Goal: Transaction & Acquisition: Purchase product/service

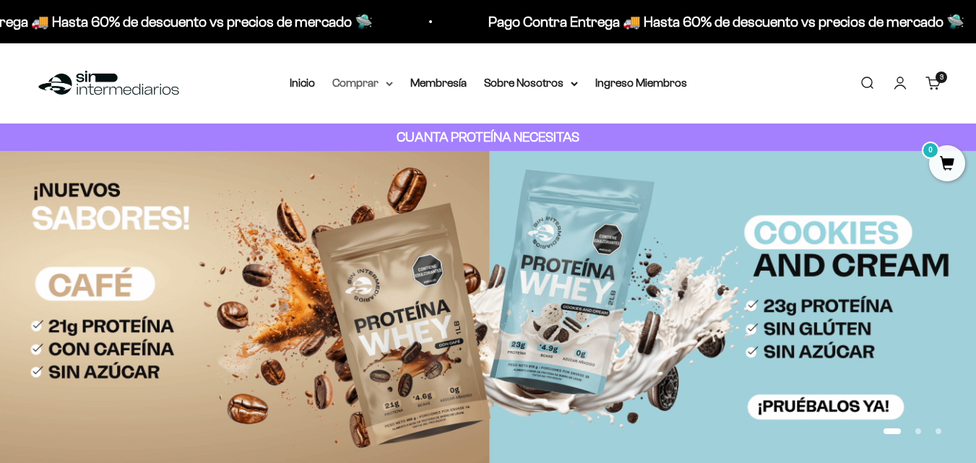
click at [364, 79] on summary "Comprar" at bounding box center [362, 83] width 61 height 19
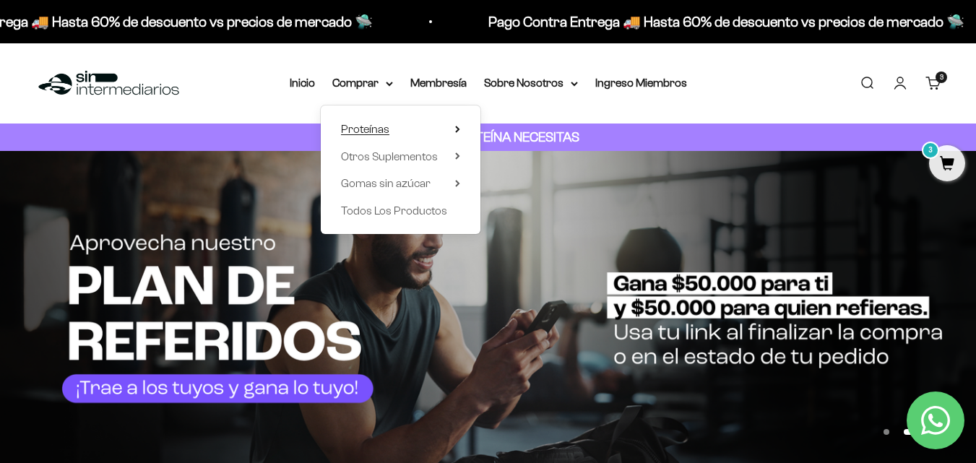
click at [361, 132] on span "Proteínas" at bounding box center [365, 129] width 48 height 12
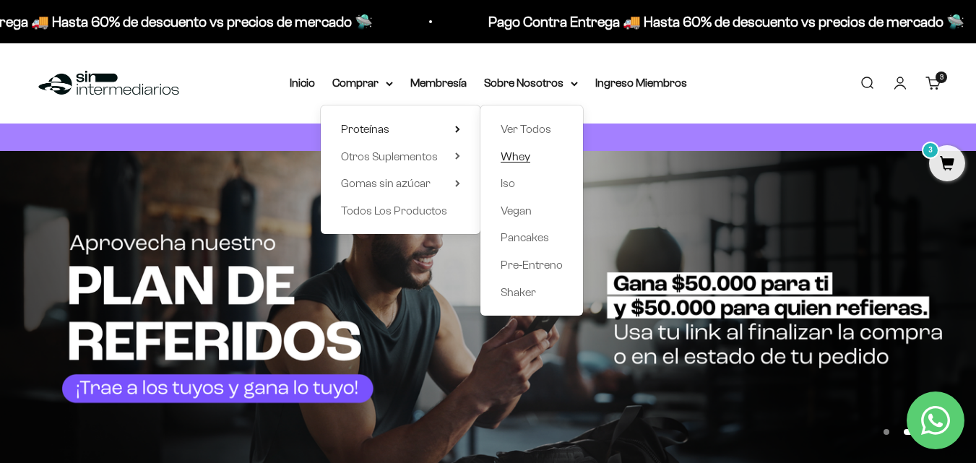
click at [522, 152] on span "Whey" at bounding box center [516, 156] width 30 height 12
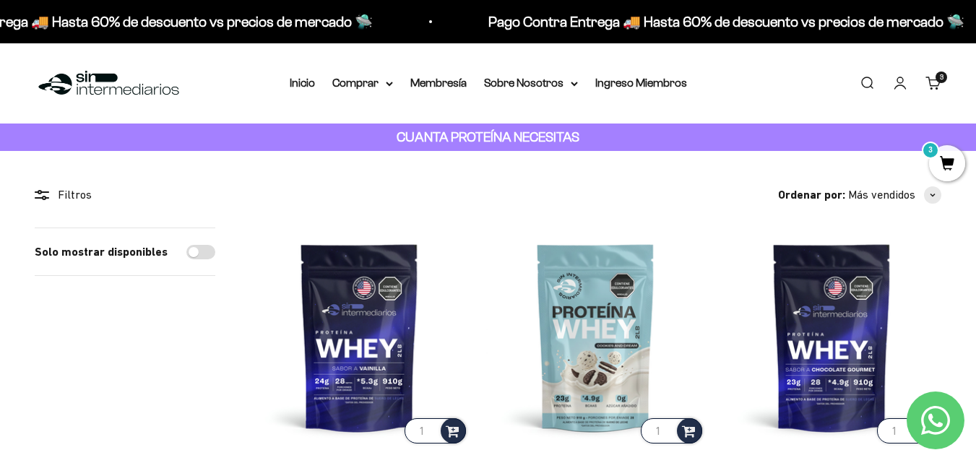
click at [949, 153] on span "3" at bounding box center [947, 163] width 36 height 36
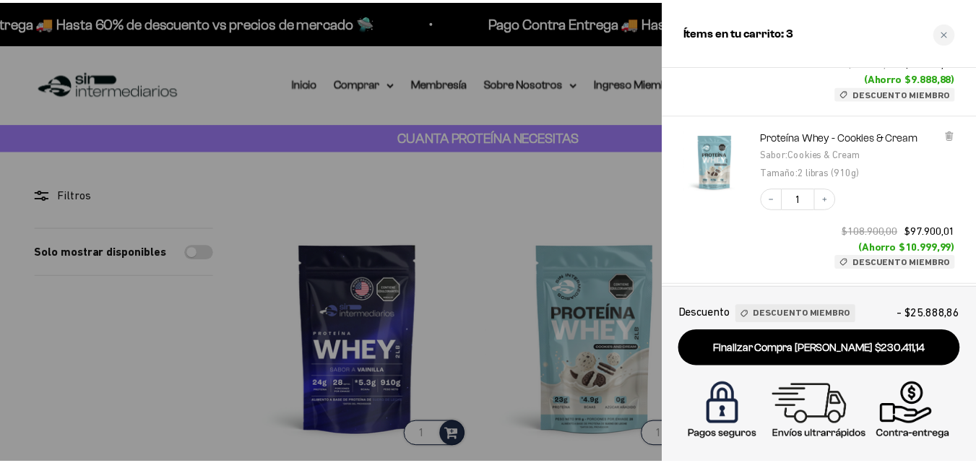
scroll to position [330, 0]
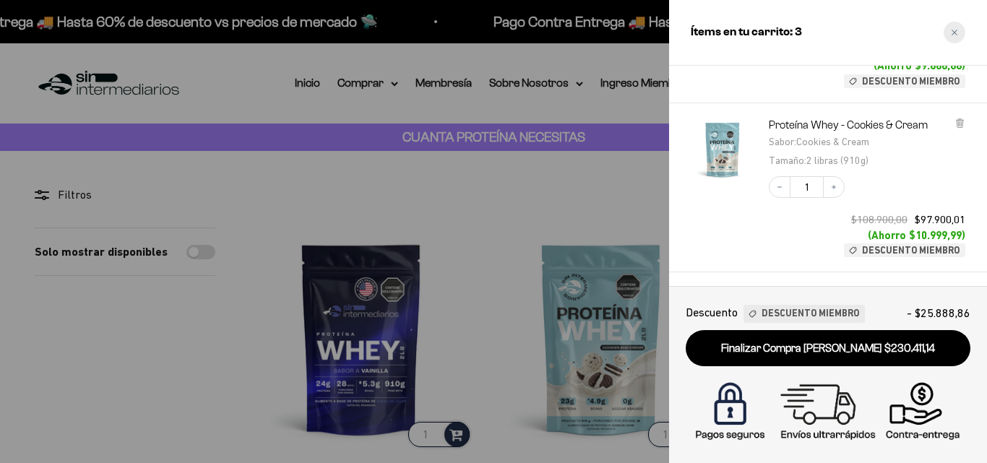
click at [964, 27] on div "Close cart" at bounding box center [955, 33] width 22 height 22
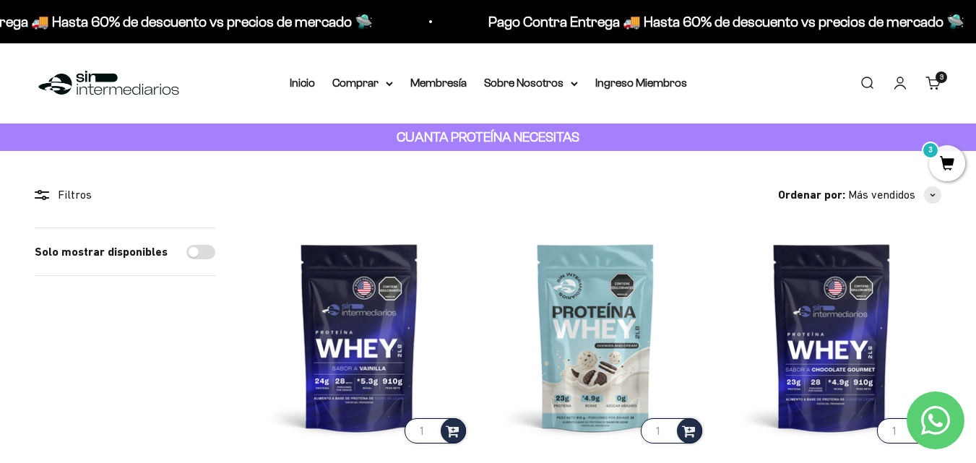
click at [896, 85] on link "Cuenta" at bounding box center [900, 83] width 16 height 16
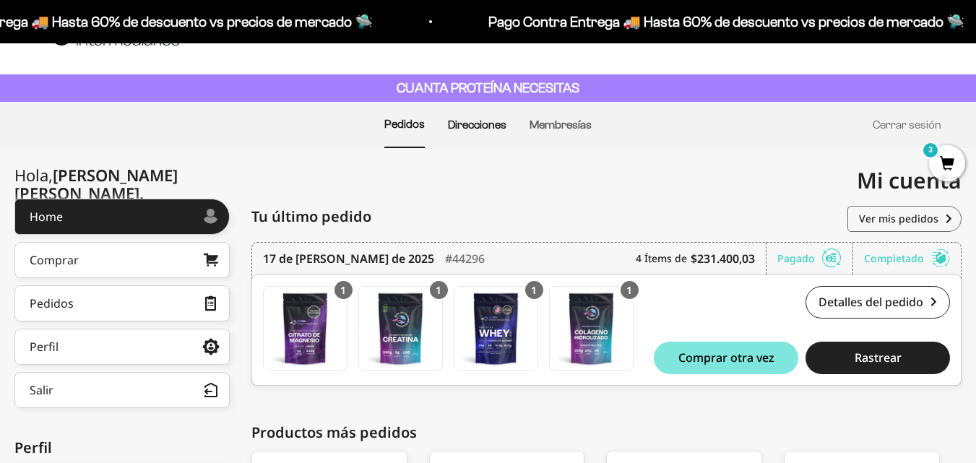
scroll to position [50, 0]
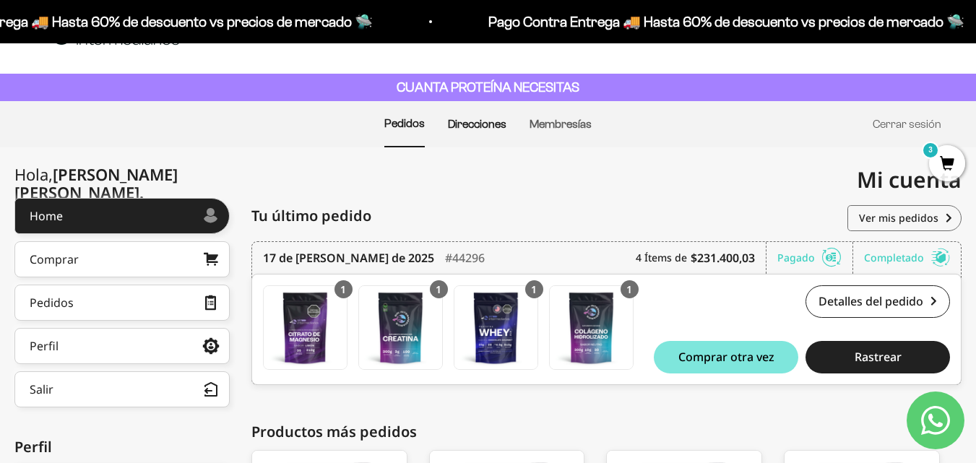
click at [494, 124] on link "Direcciones" at bounding box center [477, 124] width 59 height 12
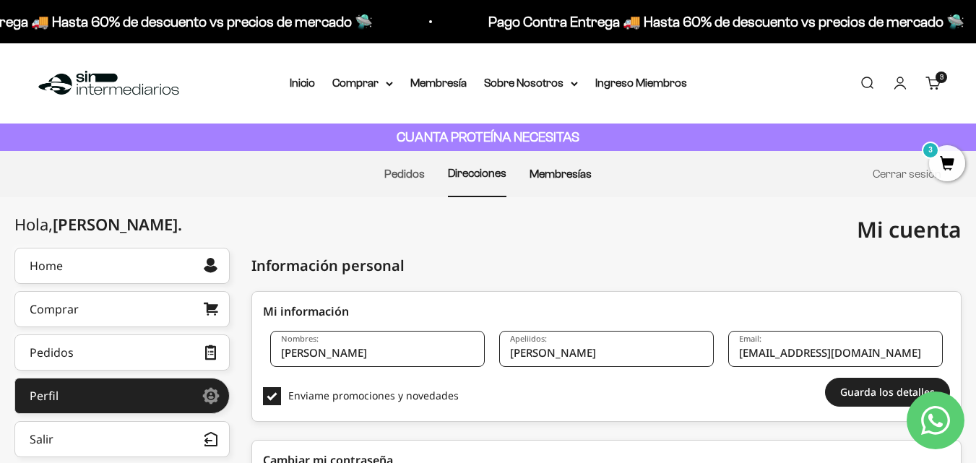
click at [553, 168] on link "Membresías" at bounding box center [561, 174] width 62 height 12
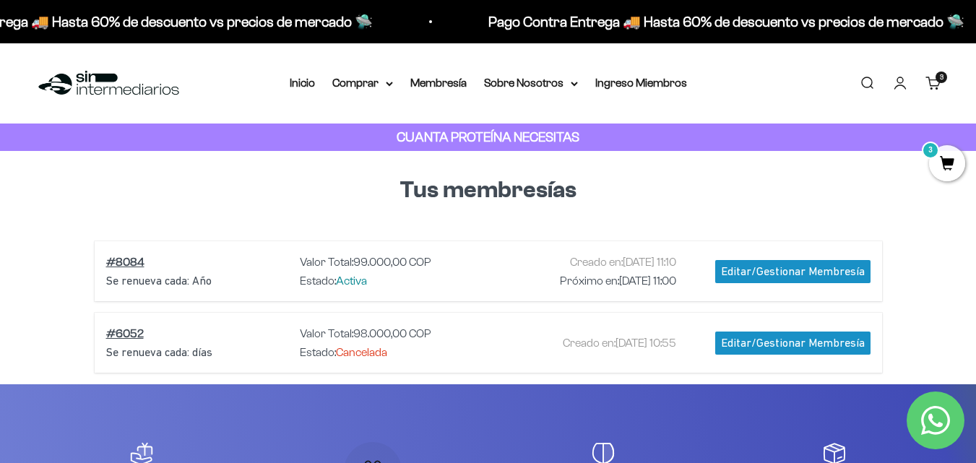
click at [944, 160] on span "3" at bounding box center [947, 163] width 36 height 36
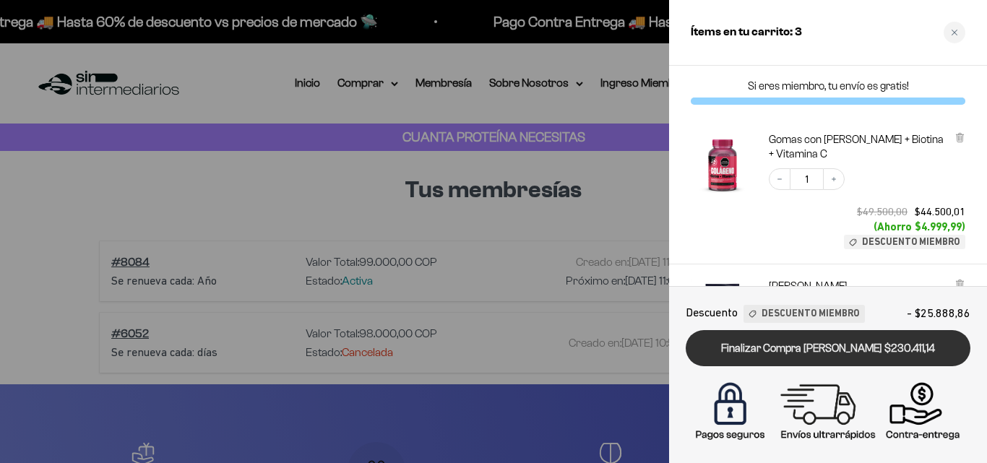
click at [834, 349] on link "Finalizar Compra [PERSON_NAME] $230.411,14" at bounding box center [828, 348] width 285 height 37
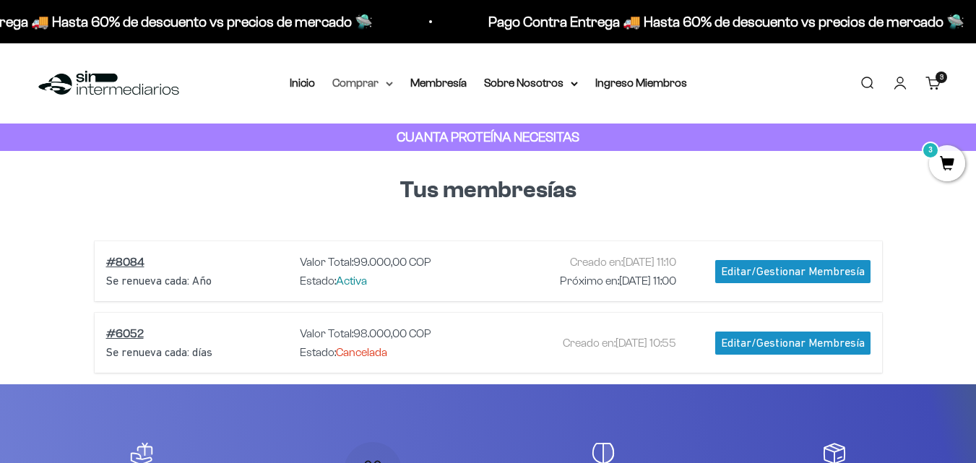
click at [367, 81] on summary "Comprar" at bounding box center [362, 83] width 61 height 19
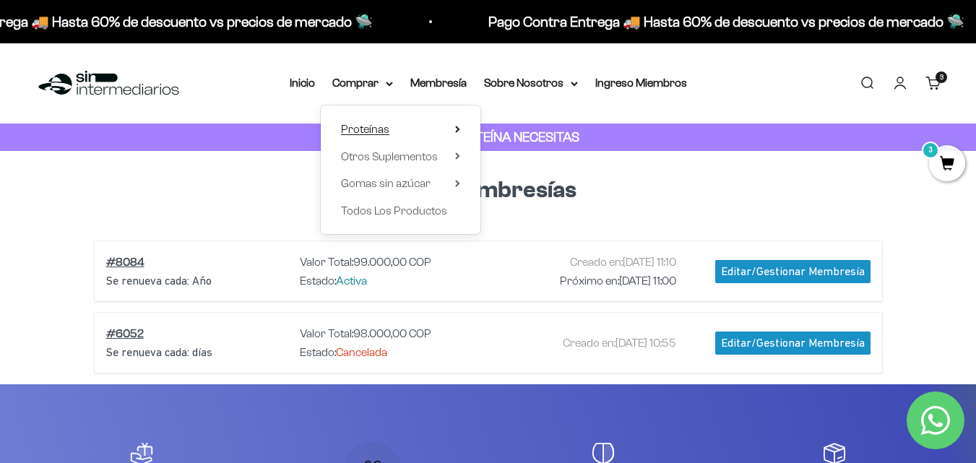
click at [379, 131] on span "Proteínas" at bounding box center [365, 129] width 48 height 12
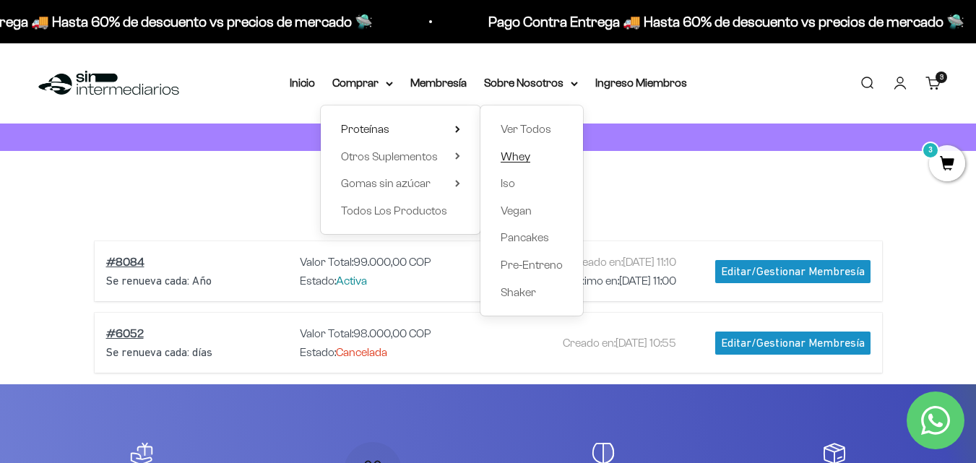
click at [522, 158] on span "Whey" at bounding box center [516, 156] width 30 height 12
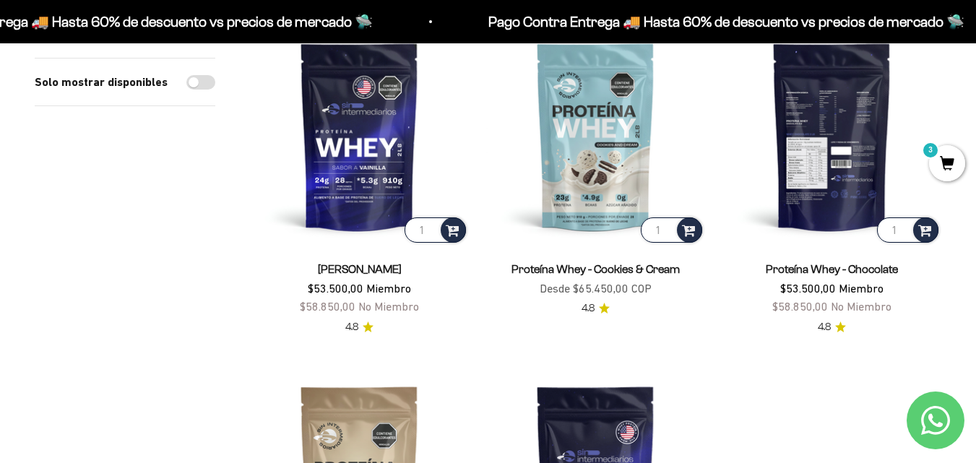
scroll to position [208, 0]
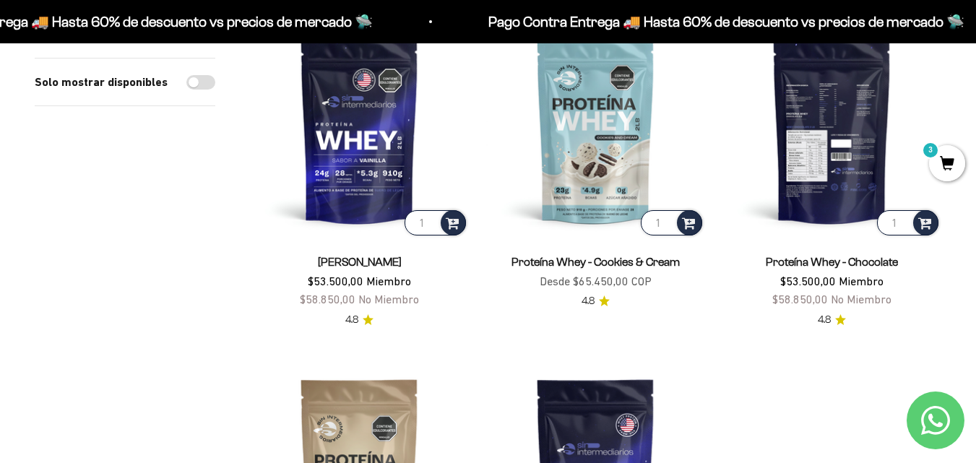
click at [792, 175] on img at bounding box center [831, 129] width 219 height 219
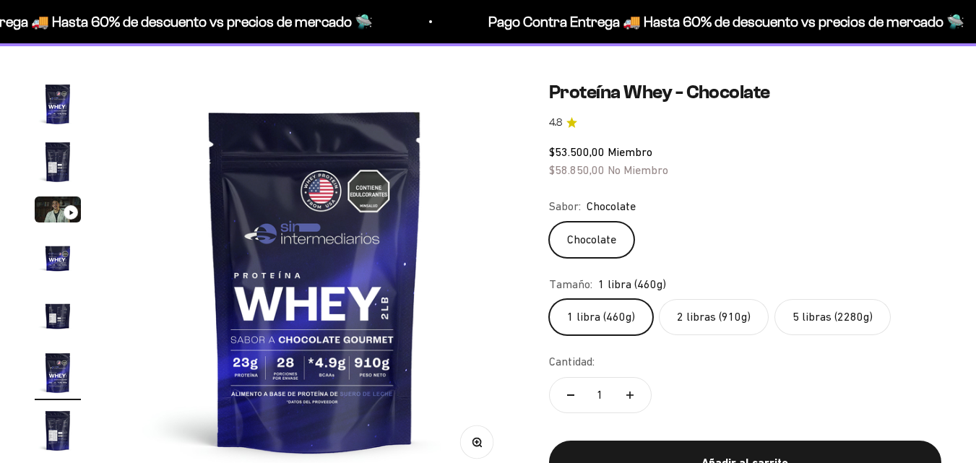
scroll to position [0, 2037]
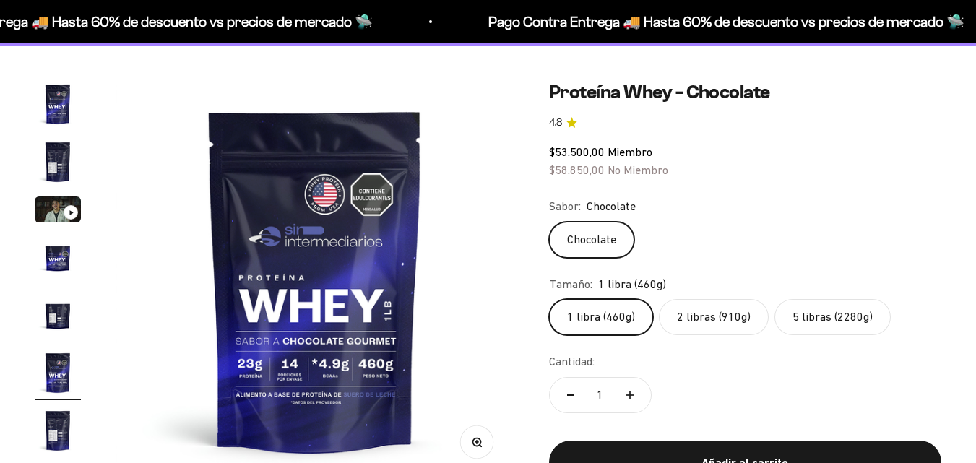
click at [689, 314] on label "2 libras (910g)" at bounding box center [714, 317] width 110 height 36
click at [549, 299] on input "2 libras (910g)" at bounding box center [548, 298] width 1 height 1
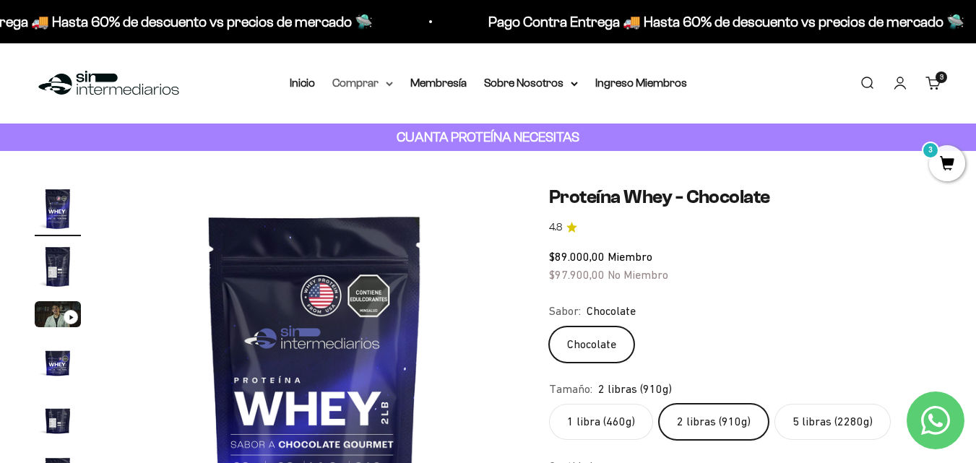
click at [376, 87] on summary "Comprar" at bounding box center [362, 83] width 61 height 19
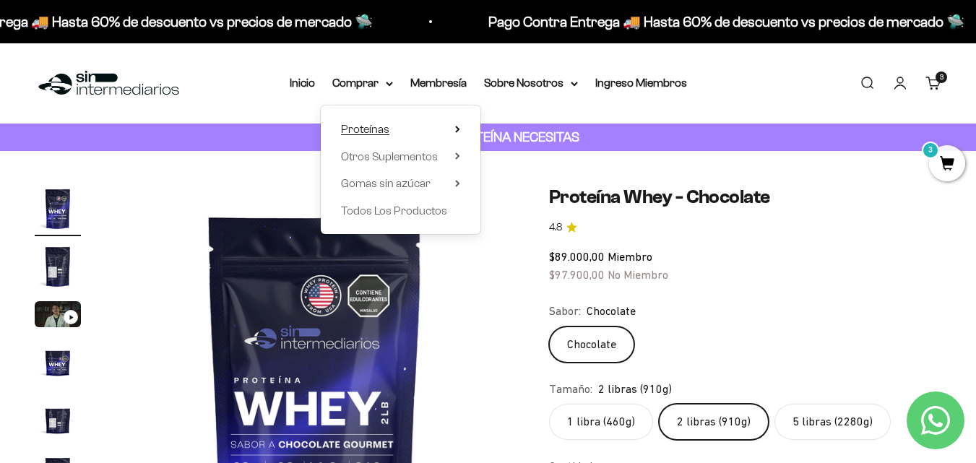
click at [349, 130] on span "Proteínas" at bounding box center [365, 129] width 48 height 12
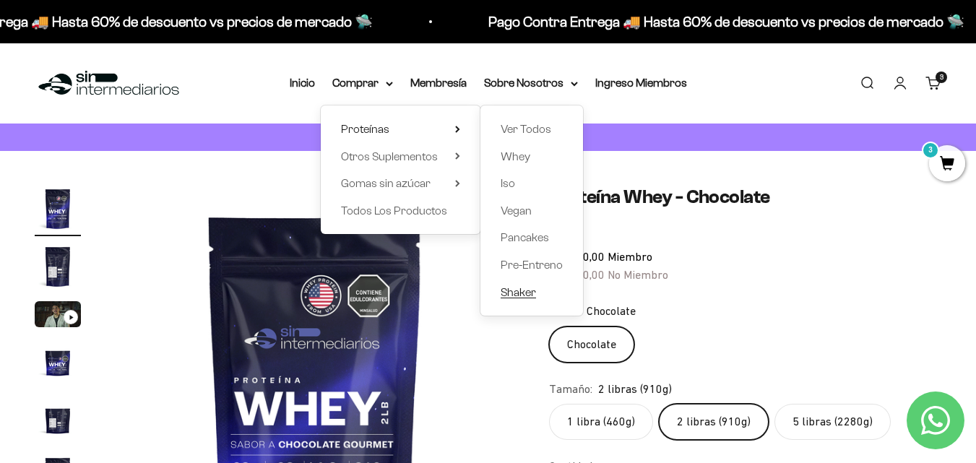
click at [524, 289] on span "Shaker" at bounding box center [518, 292] width 35 height 12
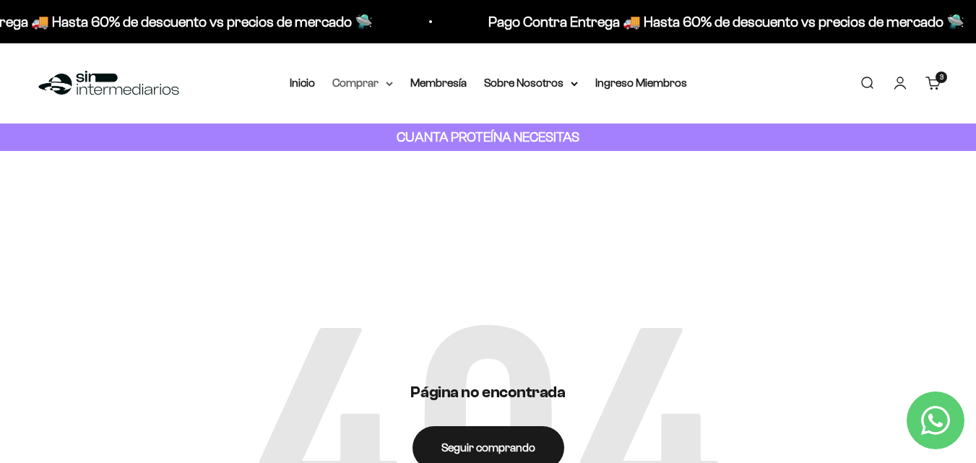
click at [360, 90] on summary "Comprar" at bounding box center [362, 83] width 61 height 19
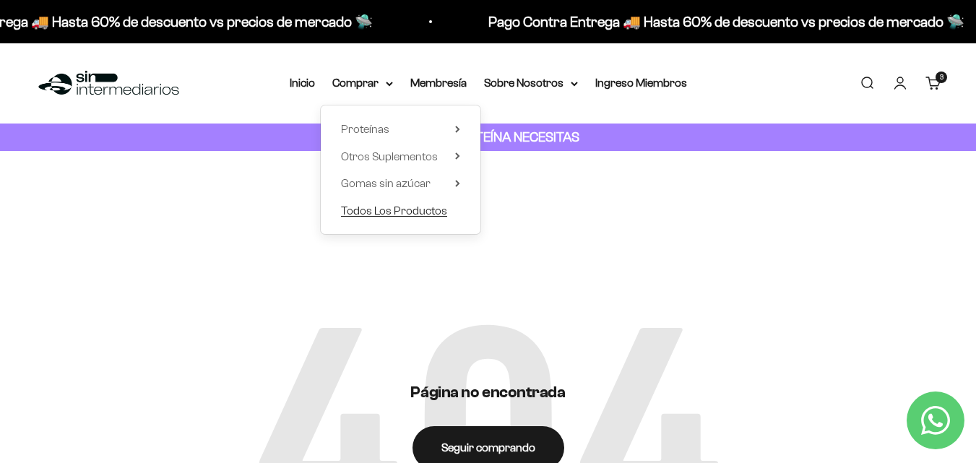
click at [350, 208] on span "Todos Los Productos" at bounding box center [394, 210] width 106 height 12
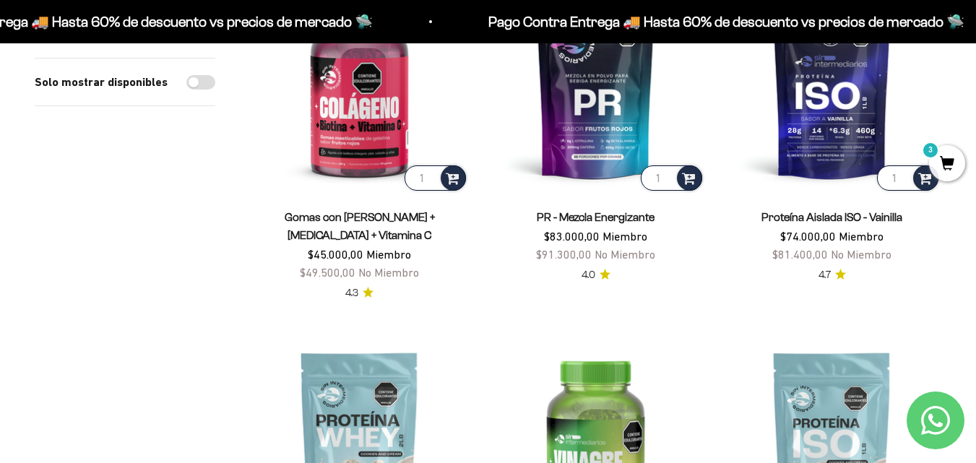
scroll to position [1262, 0]
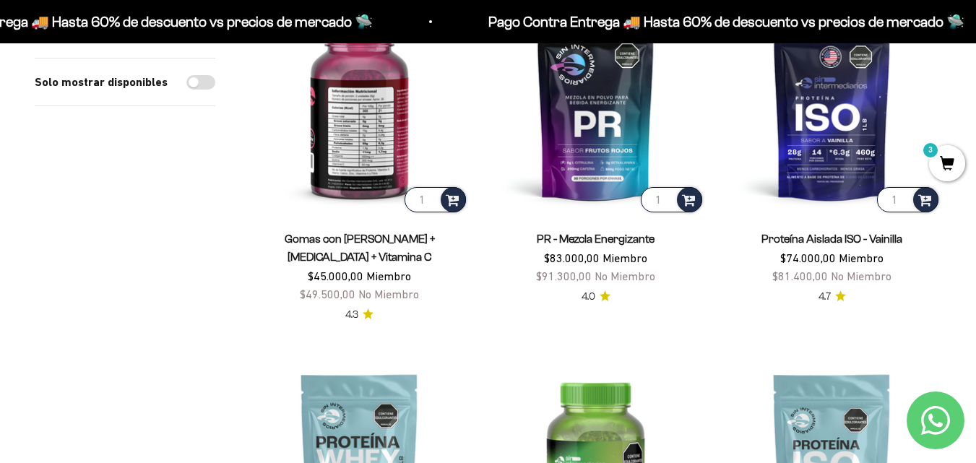
click at [333, 171] on img at bounding box center [359, 105] width 219 height 219
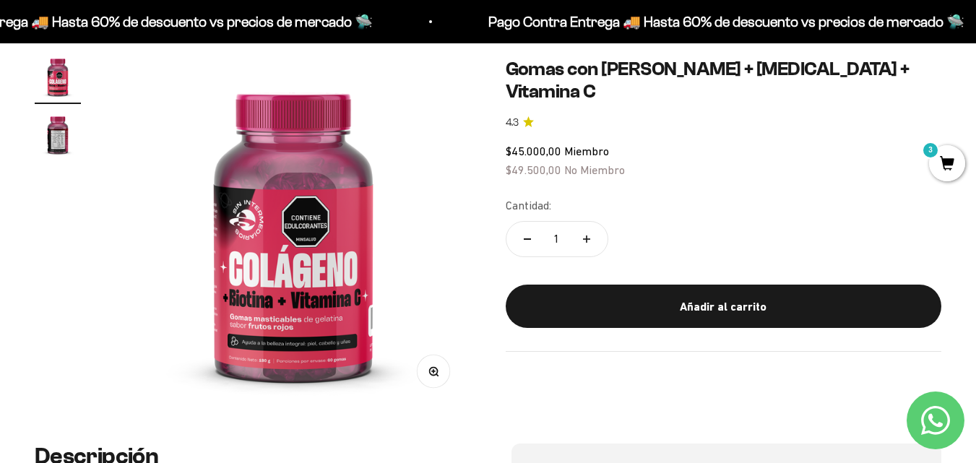
scroll to position [133, 0]
click at [256, 358] on img at bounding box center [293, 230] width 355 height 355
click at [440, 373] on button "Zoom" at bounding box center [433, 370] width 33 height 33
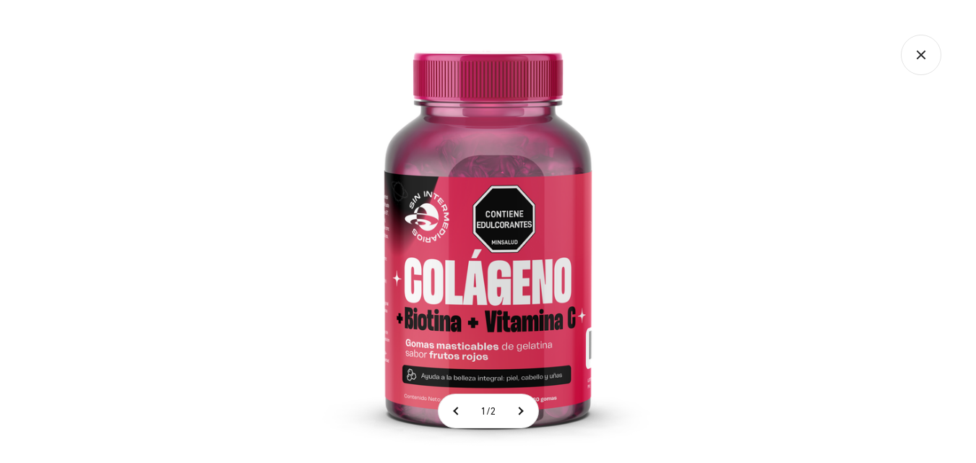
click at [504, 325] on img at bounding box center [487, 231] width 463 height 463
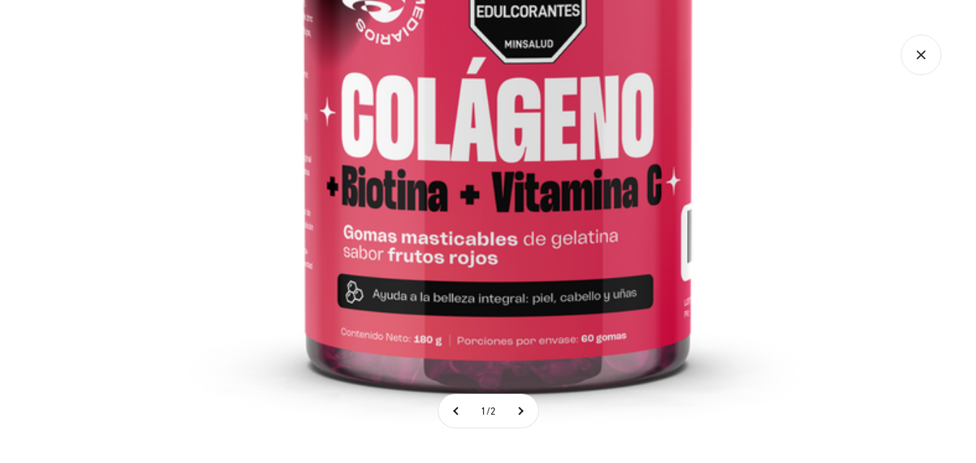
click at [524, 174] on img at bounding box center [497, 23] width 867 height 867
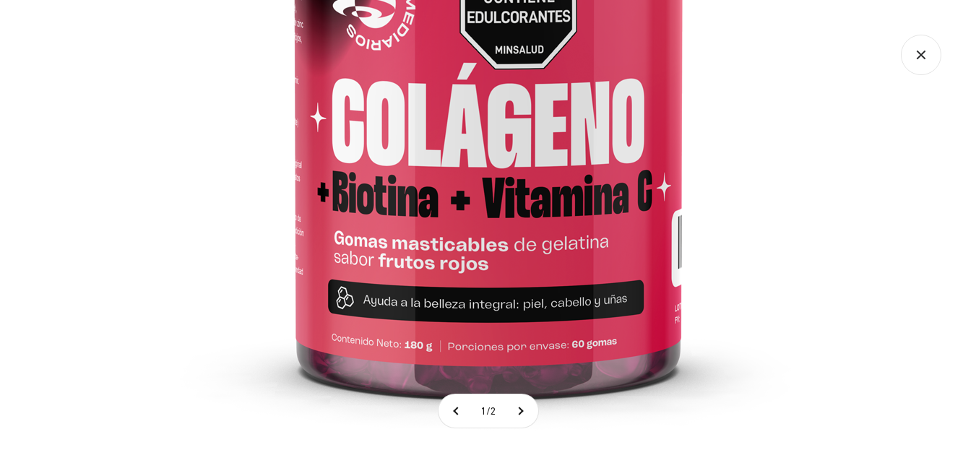
click at [482, 306] on img at bounding box center [488, 29] width 867 height 867
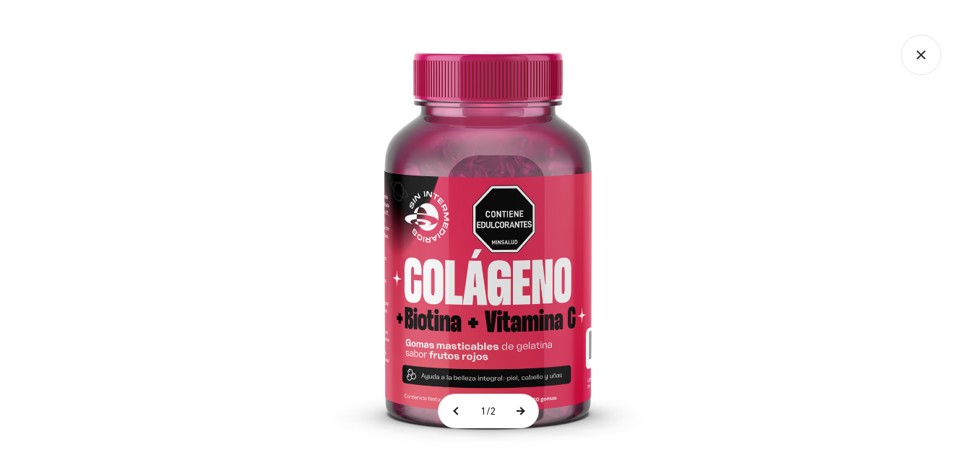
click at [522, 409] on button at bounding box center [520, 410] width 36 height 33
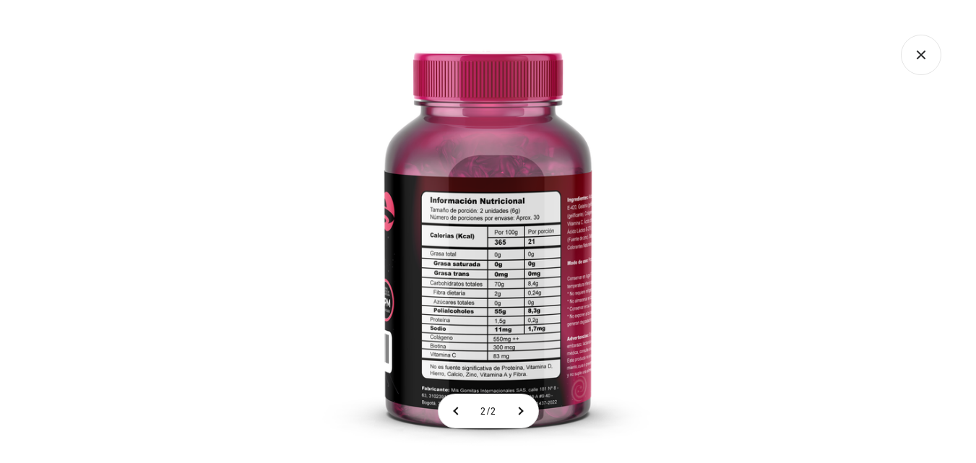
click at [510, 342] on img at bounding box center [487, 231] width 463 height 463
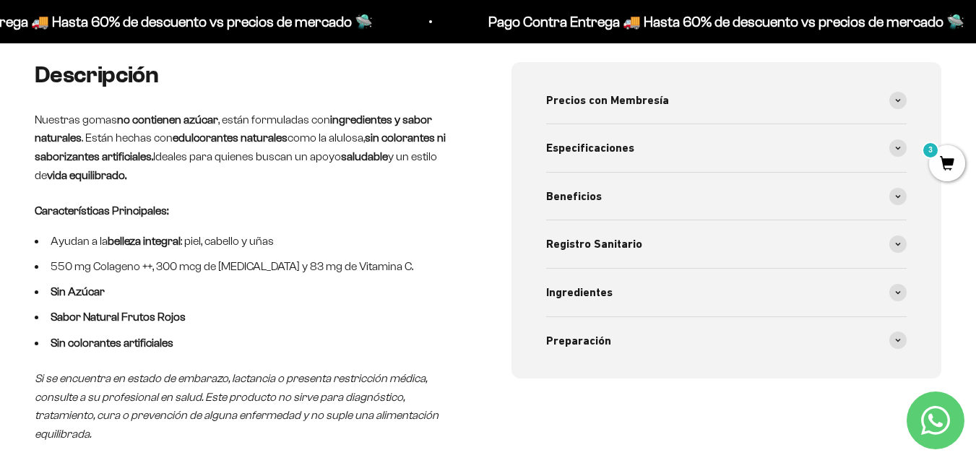
scroll to position [514, 0]
click at [634, 290] on div "Ingredientes" at bounding box center [726, 292] width 361 height 48
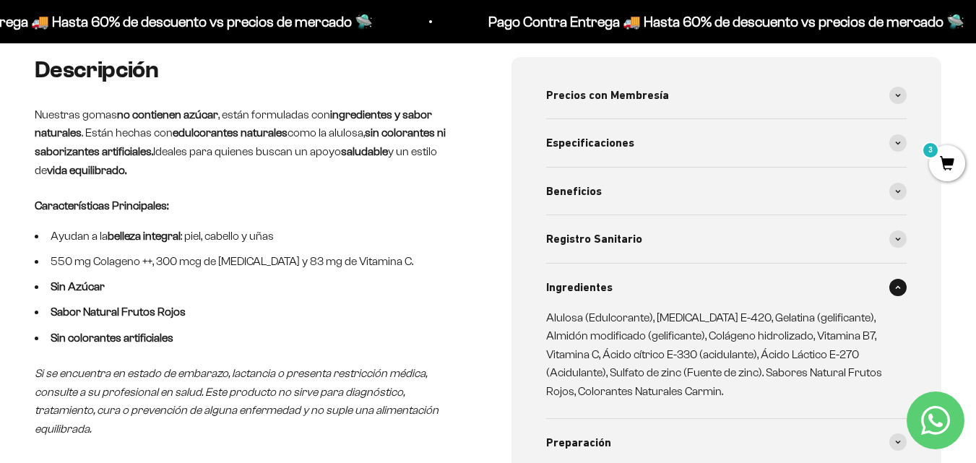
scroll to position [517, 0]
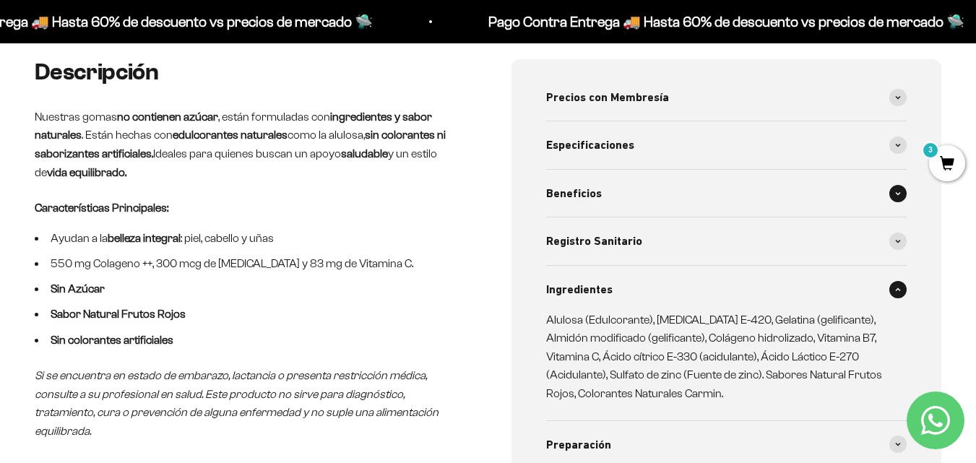
click at [750, 176] on div "Beneficios" at bounding box center [726, 194] width 361 height 48
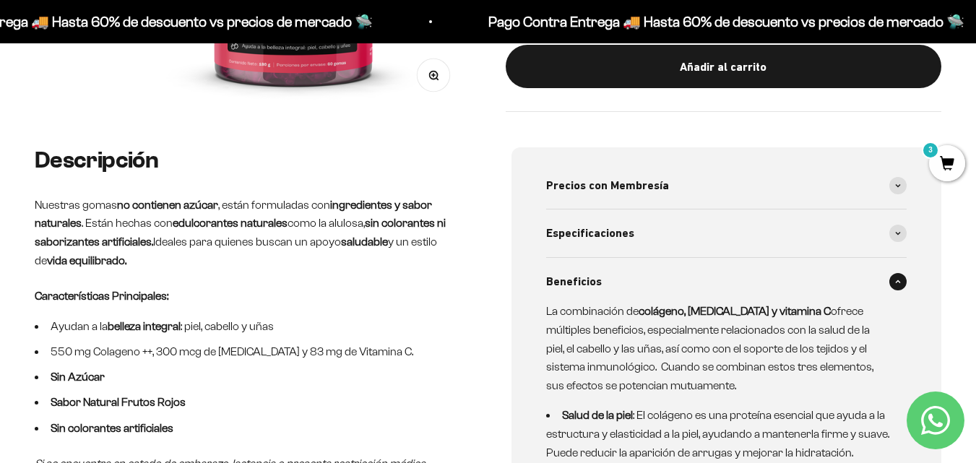
scroll to position [427, 0]
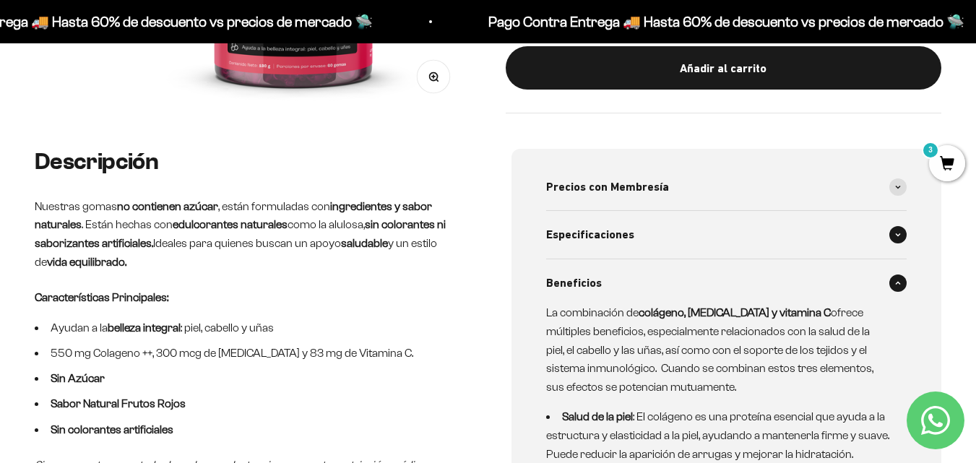
click at [729, 257] on div "Especificaciones" at bounding box center [726, 235] width 361 height 48
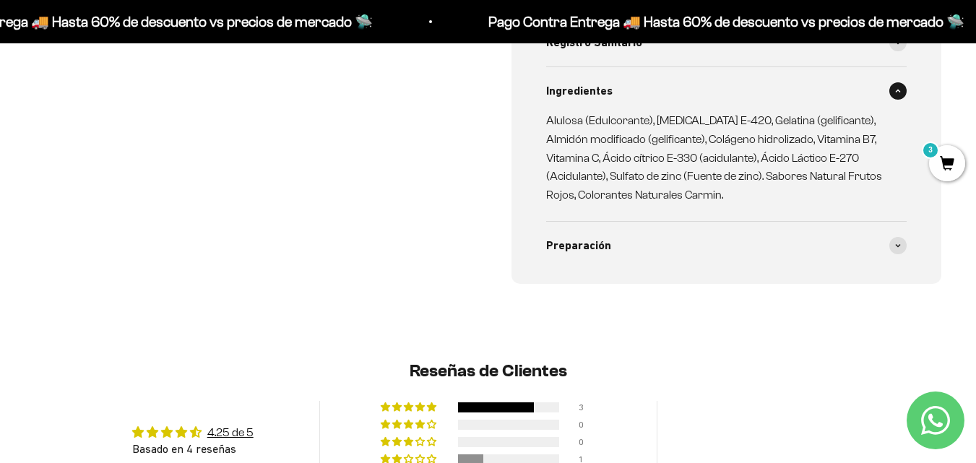
scroll to position [1541, 0]
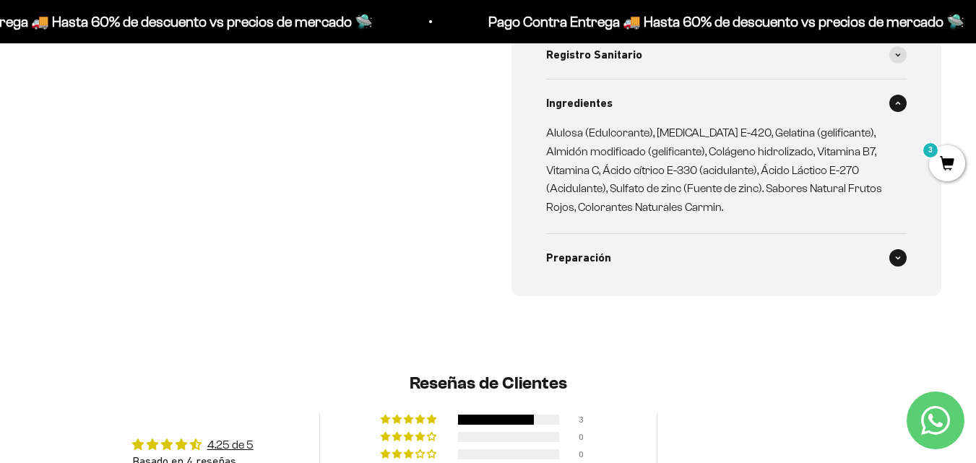
click at [703, 249] on div "Preparación" at bounding box center [726, 258] width 361 height 48
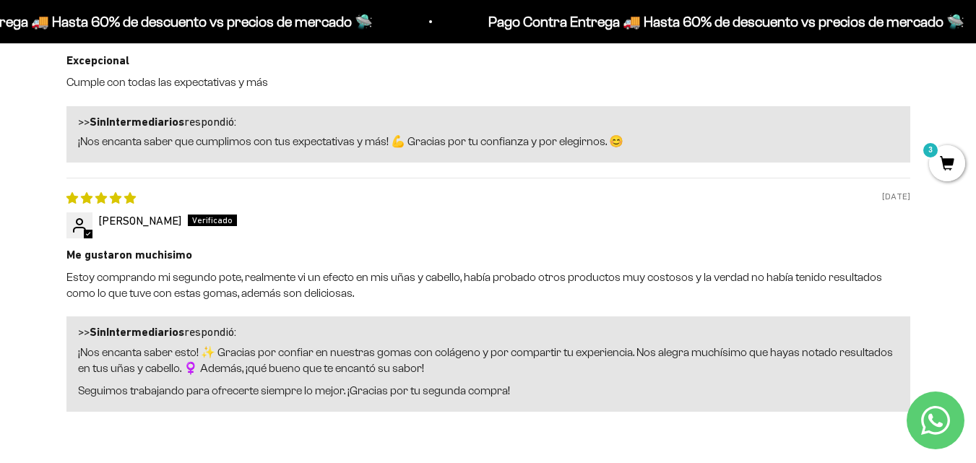
scroll to position [2781, 0]
click at [943, 173] on span "3" at bounding box center [947, 163] width 36 height 36
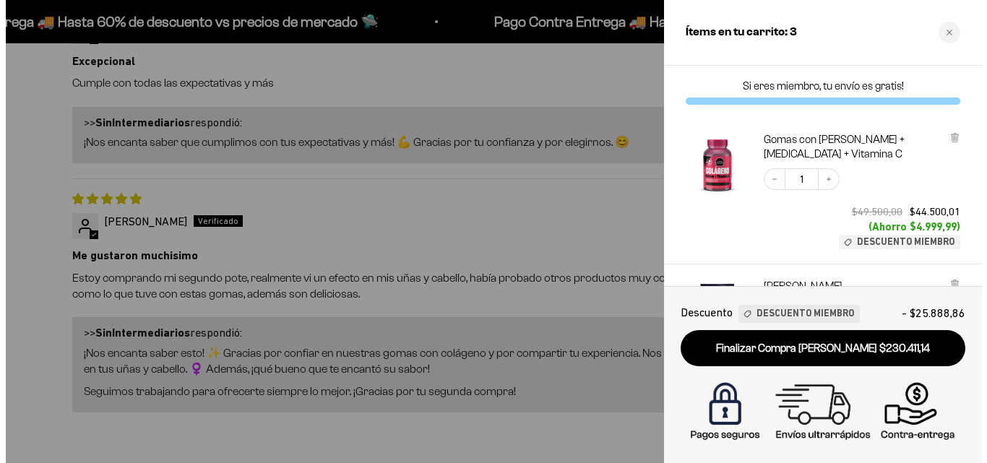
scroll to position [2750, 0]
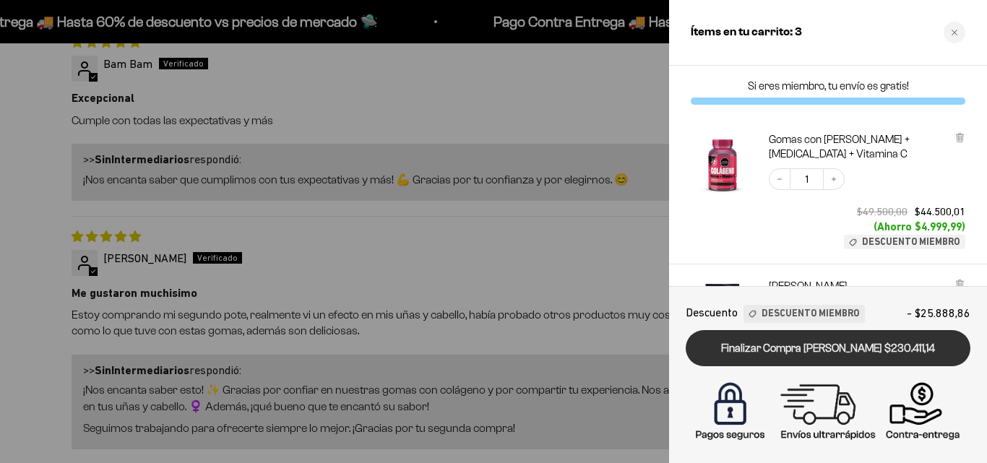
click at [823, 362] on link "Finalizar Compra [PERSON_NAME] $230.411,14" at bounding box center [828, 348] width 285 height 37
